Goal: Register for event/course

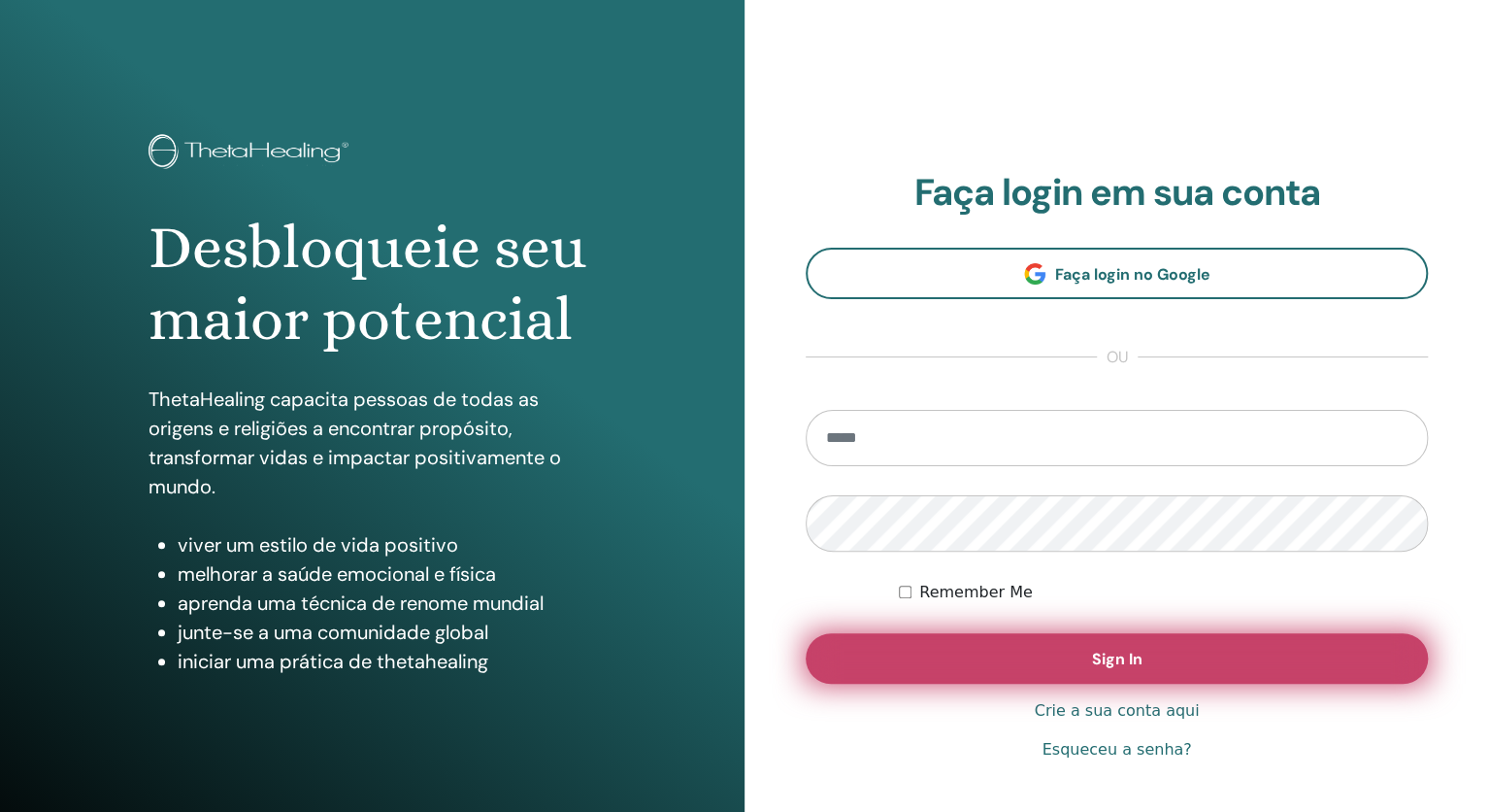
type input "**********"
click at [1040, 669] on button "Sign In" at bounding box center [1117, 658] width 622 height 51
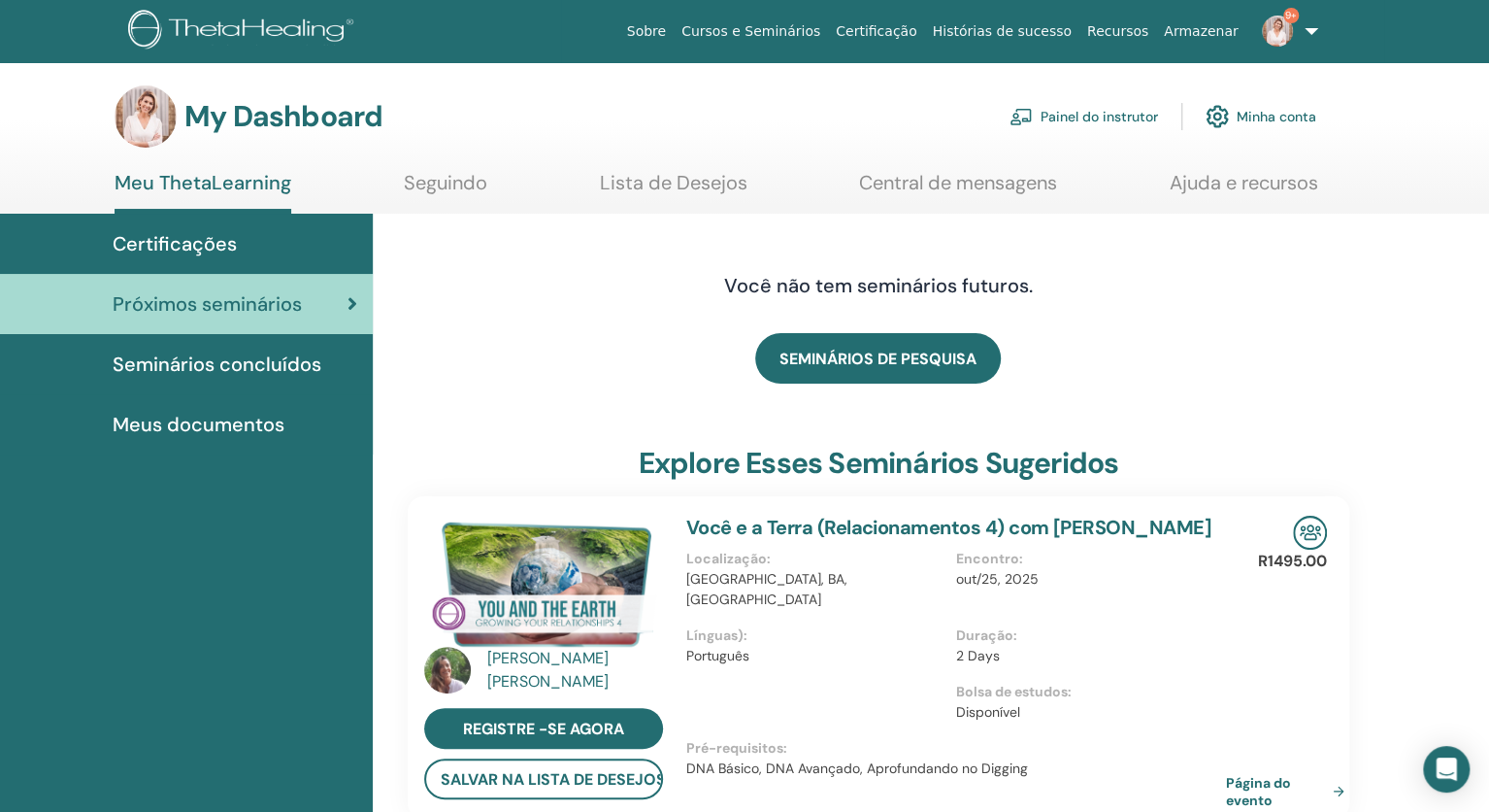
click at [775, 27] on link "Cursos e Seminários" at bounding box center [751, 31] width 155 height 36
